Goal: Transaction & Acquisition: Purchase product/service

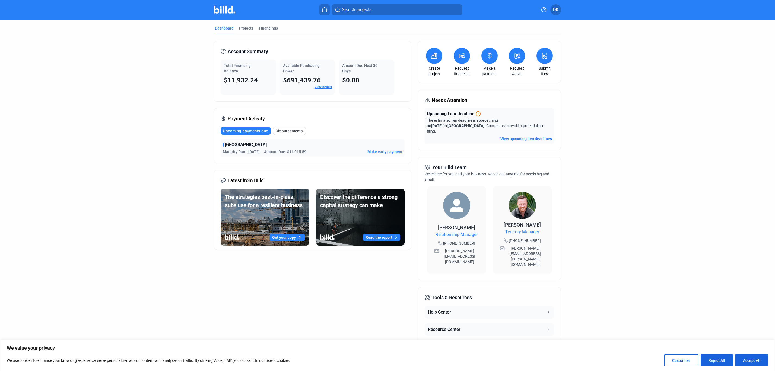
click at [321, 149] on div "College Plaza Maturity Date: [DATE] Amount Due: $11,915.59 Make early payment" at bounding box center [313, 147] width 184 height 17
click at [233, 145] on span "[GEOGRAPHIC_DATA]" at bounding box center [246, 145] width 42 height 7
click at [379, 151] on span "Make early payment" at bounding box center [384, 151] width 35 height 5
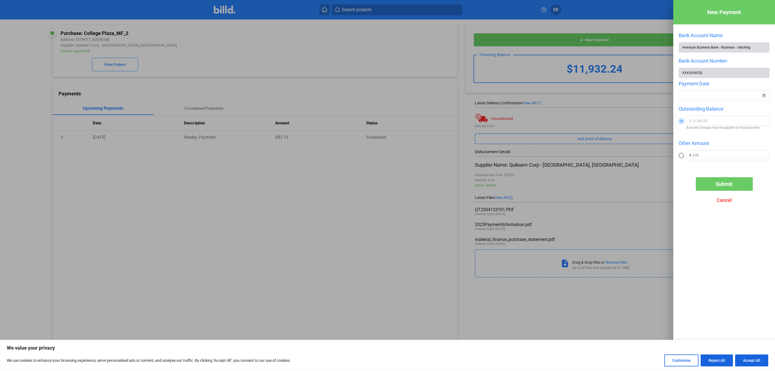
click at [379, 153] on div at bounding box center [387, 185] width 775 height 371
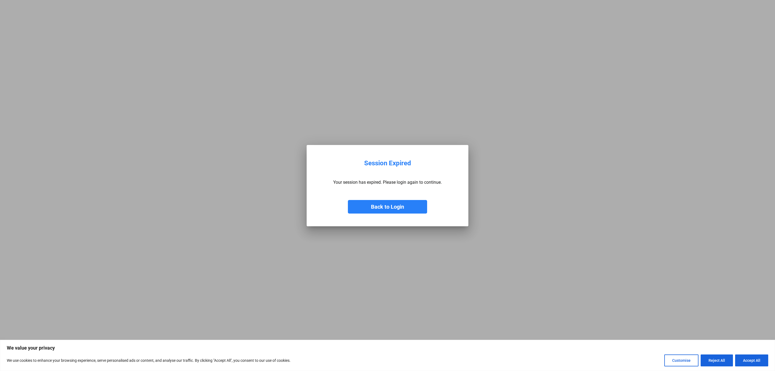
click at [396, 207] on button "Back to Login" at bounding box center [387, 207] width 79 height 14
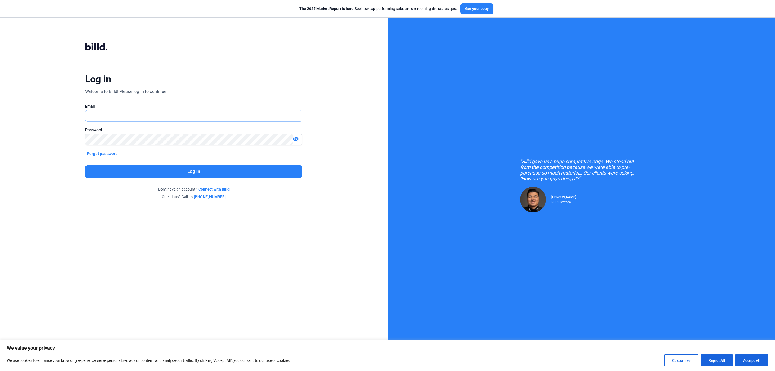
type input "[PERSON_NAME][EMAIL_ADDRESS][DOMAIN_NAME]"
click at [123, 168] on button "Log in" at bounding box center [193, 171] width 217 height 12
